Goal: Task Accomplishment & Management: Use online tool/utility

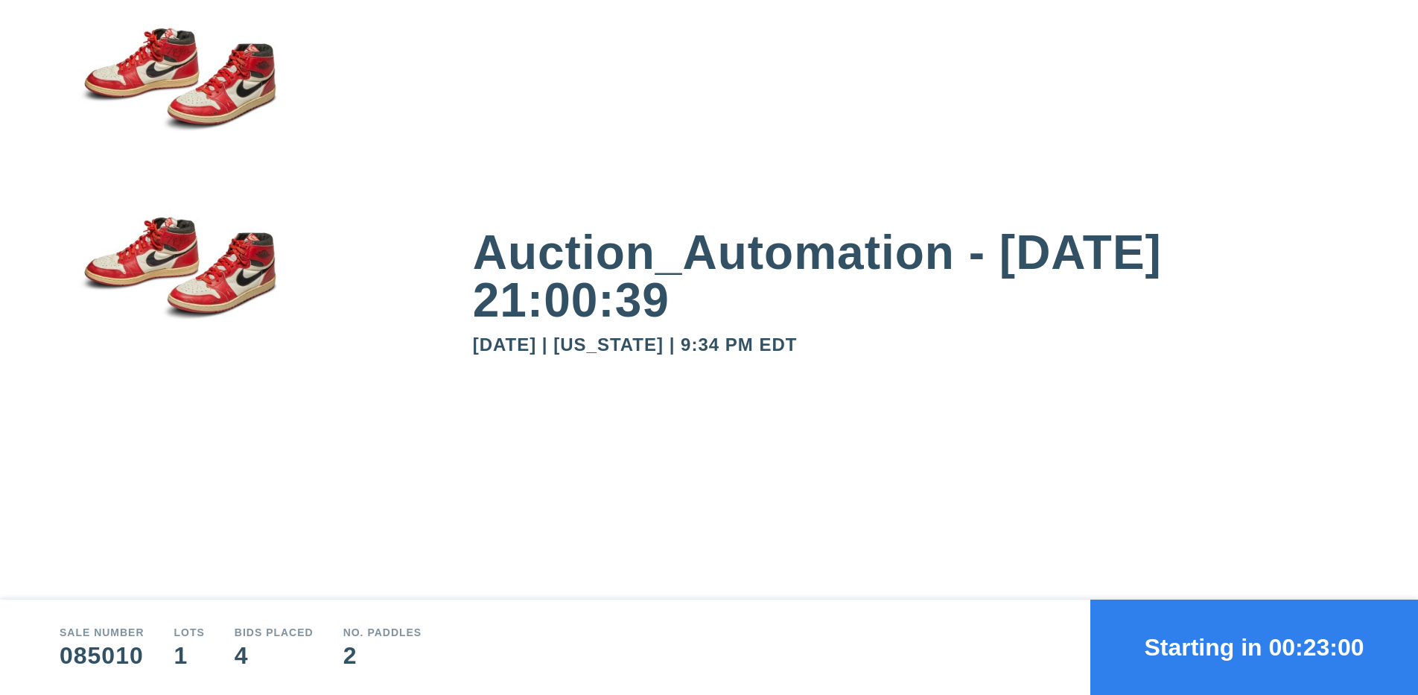
click at [1254, 647] on button "Starting in 00:23:00" at bounding box center [1255, 647] width 328 height 95
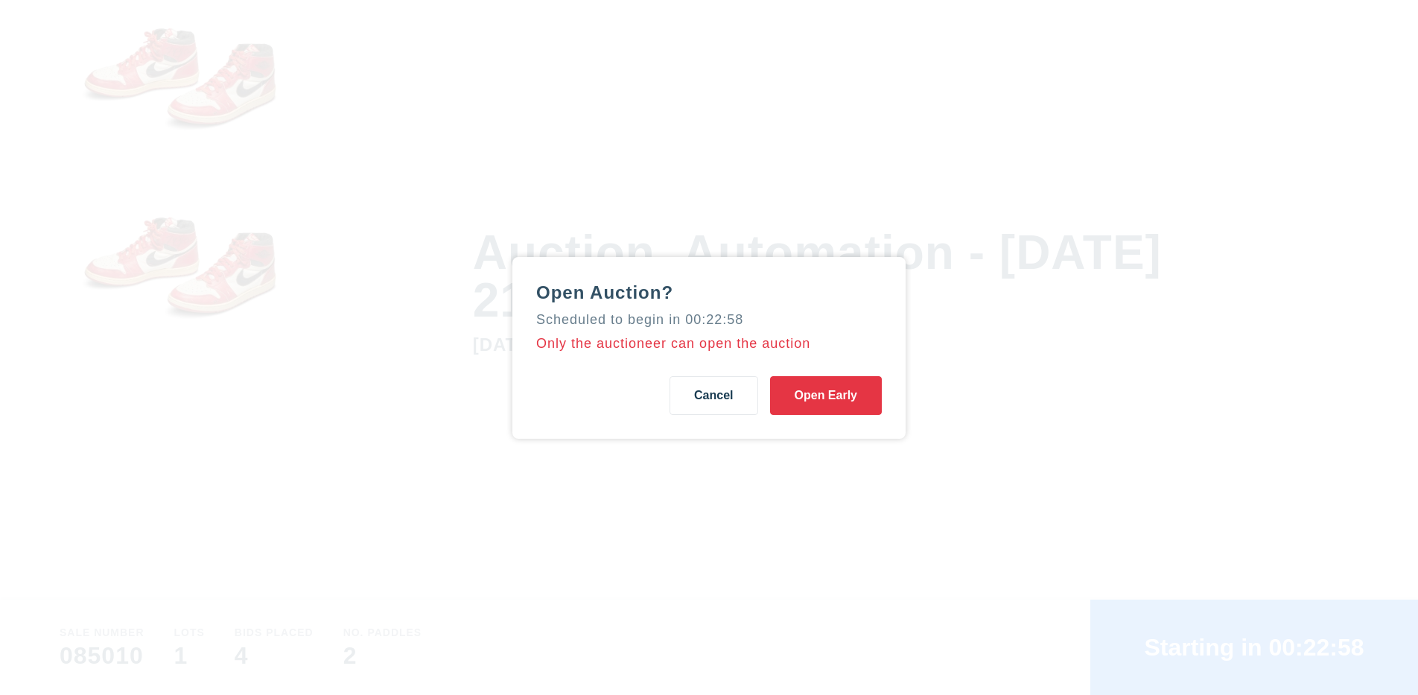
click at [825, 395] on button "Open Early" at bounding box center [826, 395] width 112 height 39
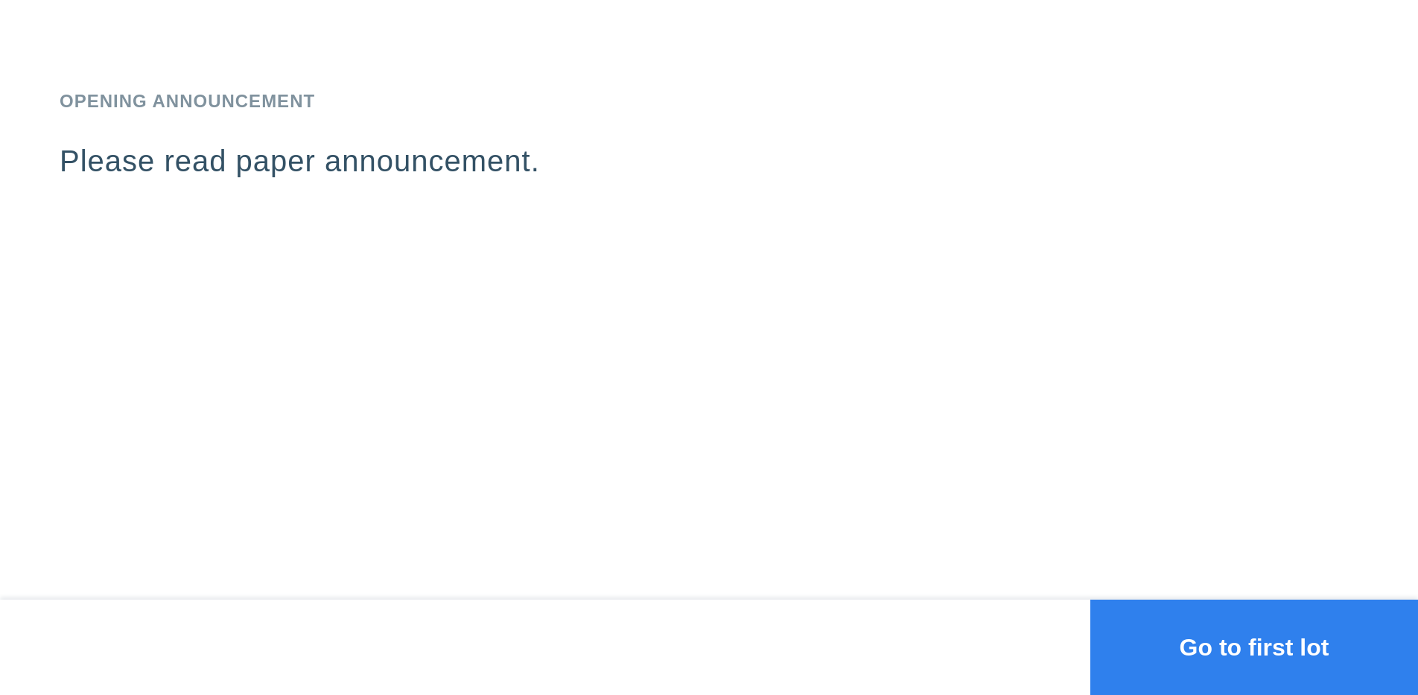
click at [1254, 647] on button "Go to first lot" at bounding box center [1255, 647] width 328 height 95
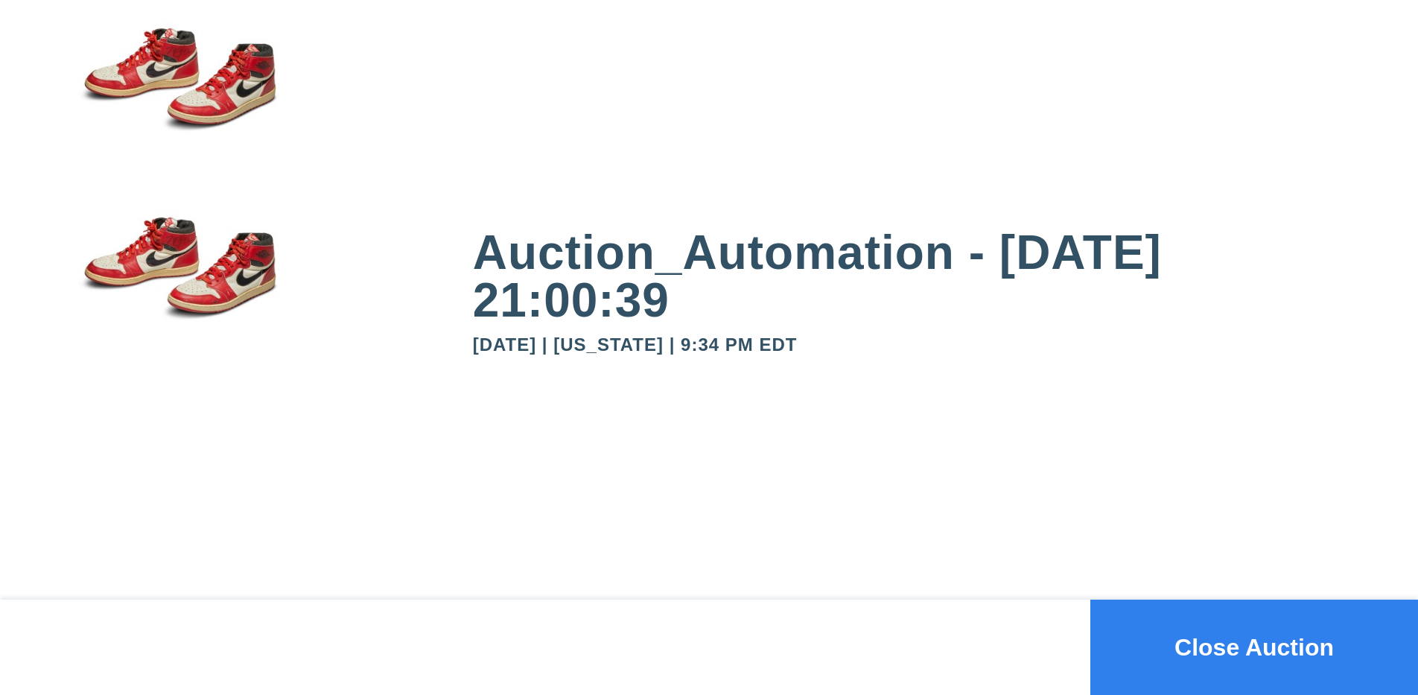
click at [1254, 647] on button "Close Auction" at bounding box center [1255, 647] width 328 height 95
